Goal: Book appointment/travel/reservation

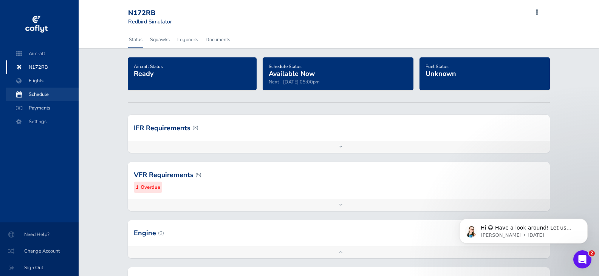
click at [42, 96] on span "Schedule" at bounding box center [42, 95] width 57 height 14
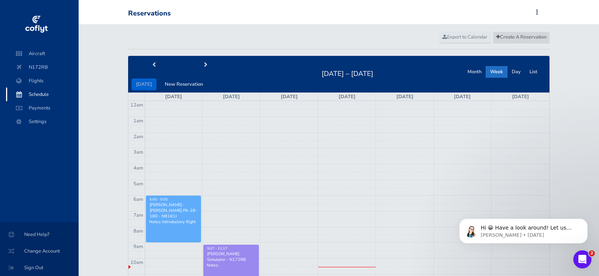
click at [527, 37] on span "Create A Reservation" at bounding box center [522, 37] width 50 height 7
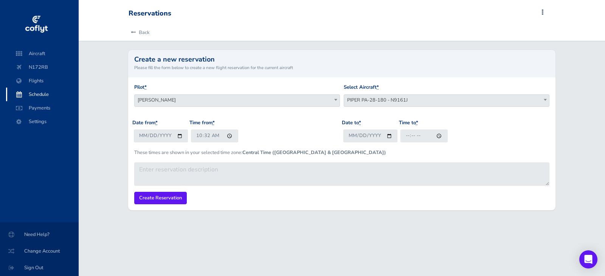
click at [544, 99] on b at bounding box center [545, 100] width 3 height 2
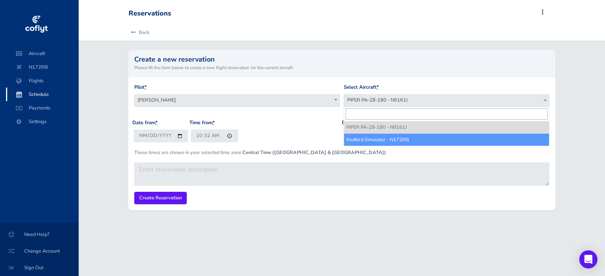
select select "1172"
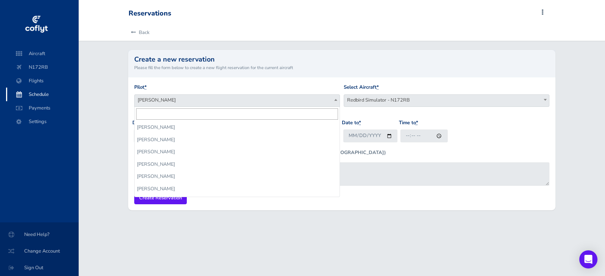
click at [332, 99] on span at bounding box center [336, 100] width 8 height 10
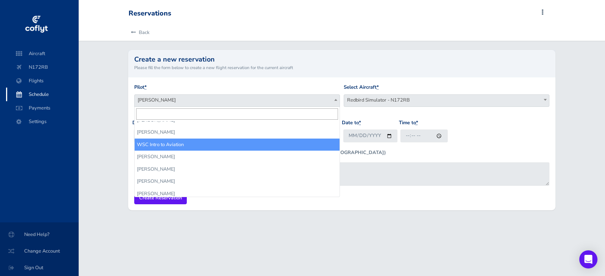
select select "14236"
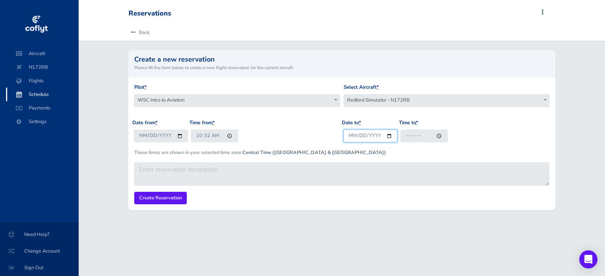
click at [387, 137] on input "Date to *" at bounding box center [370, 136] width 54 height 12
type input "2025-08-27"
click at [436, 138] on input "Time to *" at bounding box center [423, 136] width 47 height 12
type input "10:32"
click at [164, 197] on input "Create Reservation" at bounding box center [160, 198] width 53 height 12
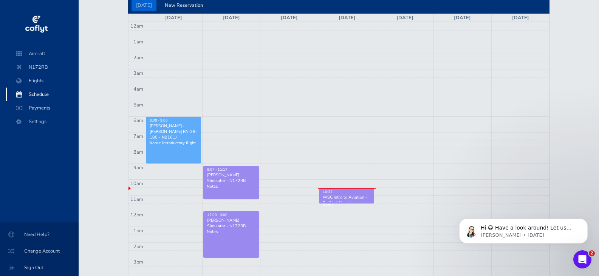
scroll to position [76, 0]
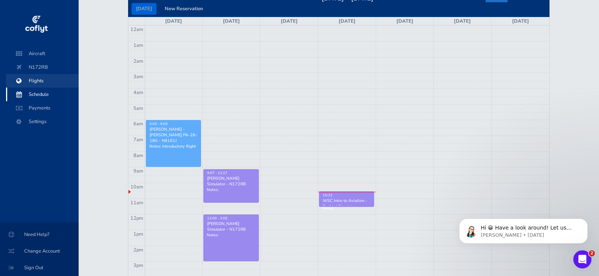
click at [40, 78] on span "Flights" at bounding box center [42, 81] width 57 height 14
